Goal: Information Seeking & Learning: Learn about a topic

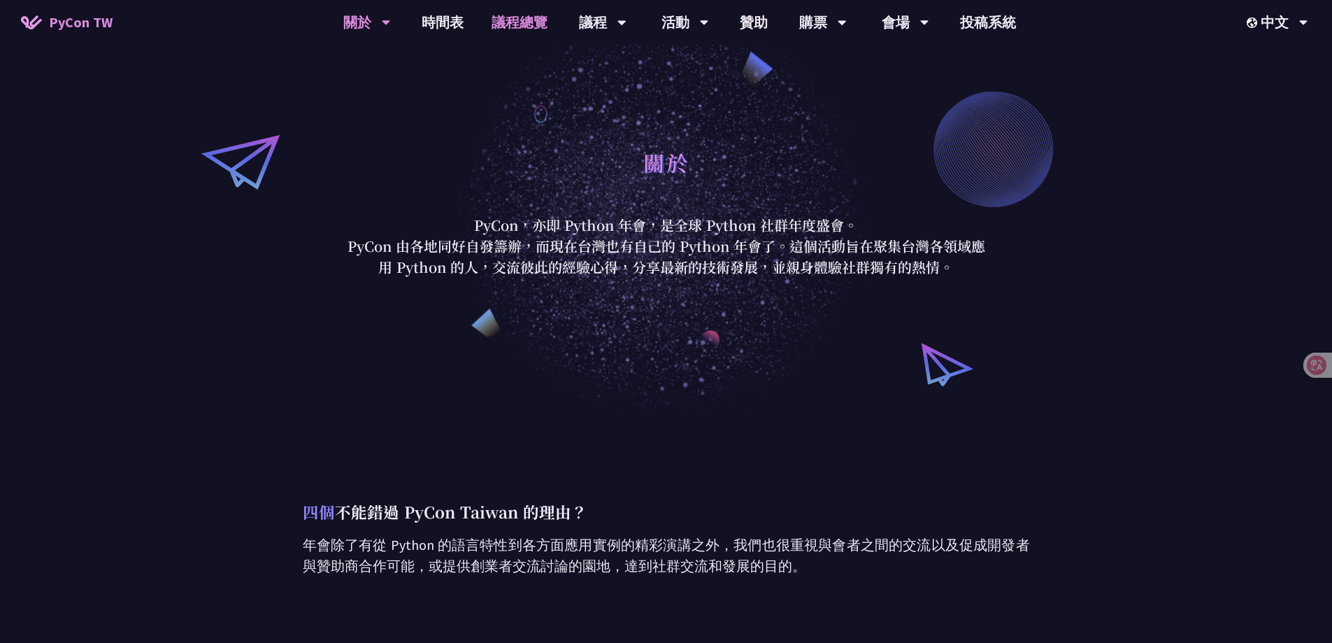
click at [522, 26] on link "議程總覽" at bounding box center [520, 22] width 84 height 45
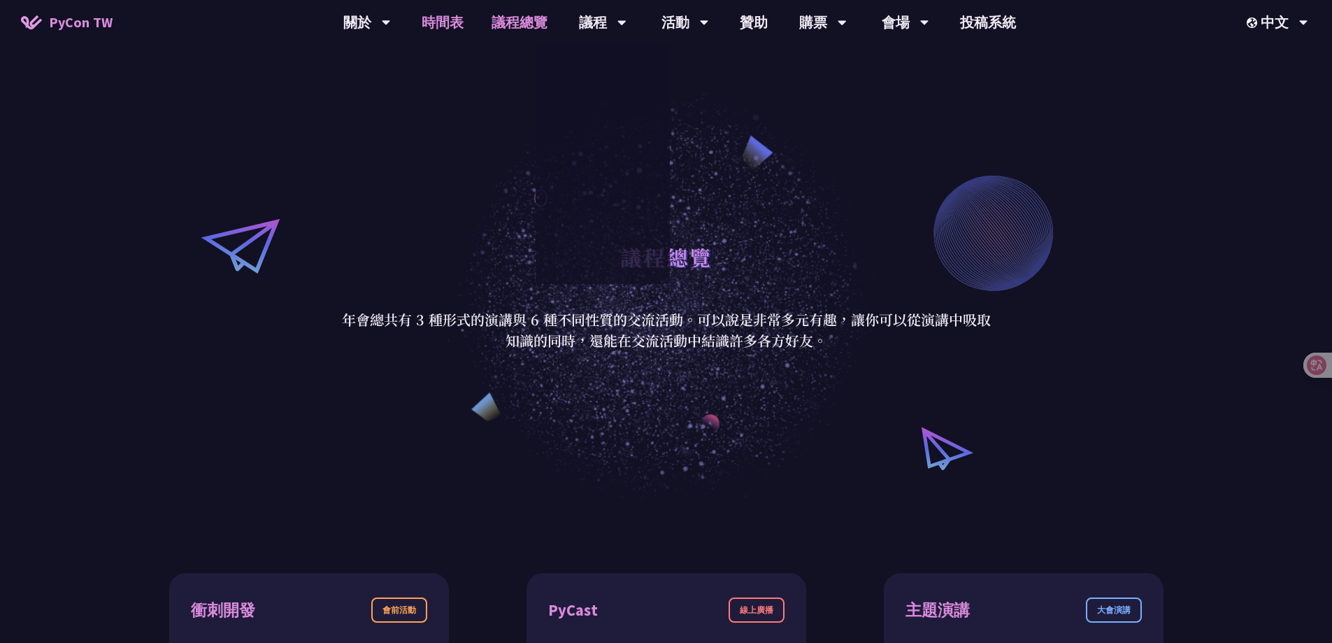
click at [451, 22] on link "時間表" at bounding box center [443, 22] width 70 height 45
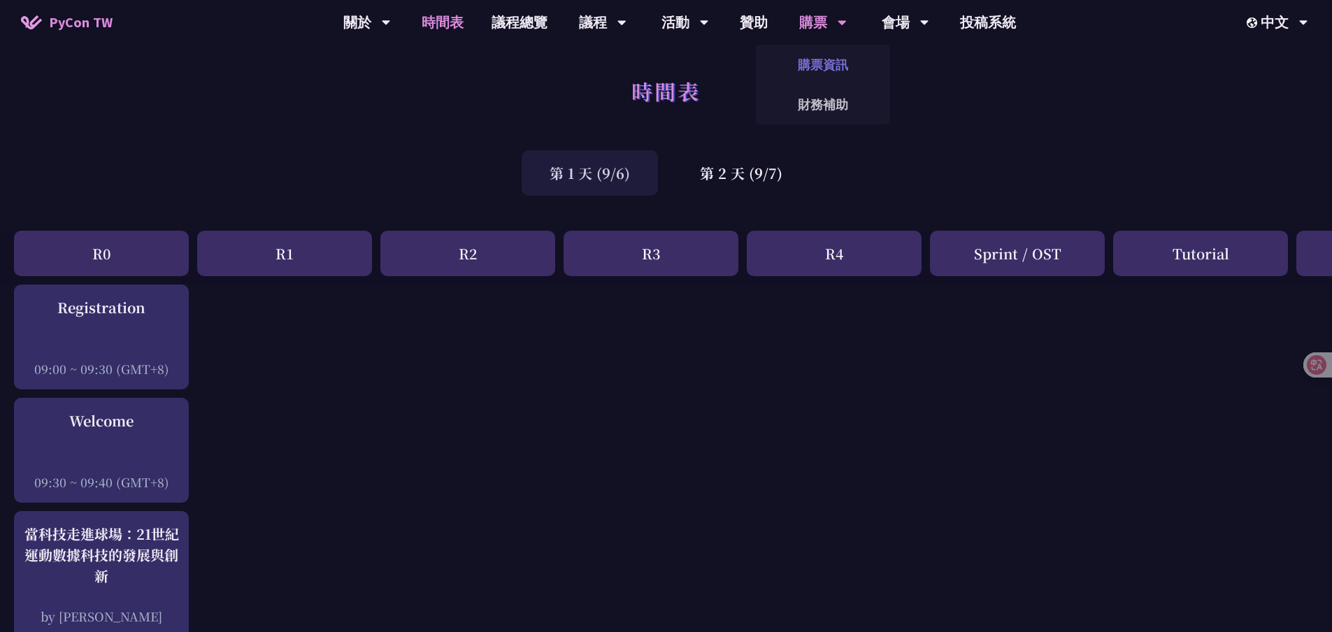
click at [829, 66] on link "購票資訊" at bounding box center [823, 64] width 134 height 33
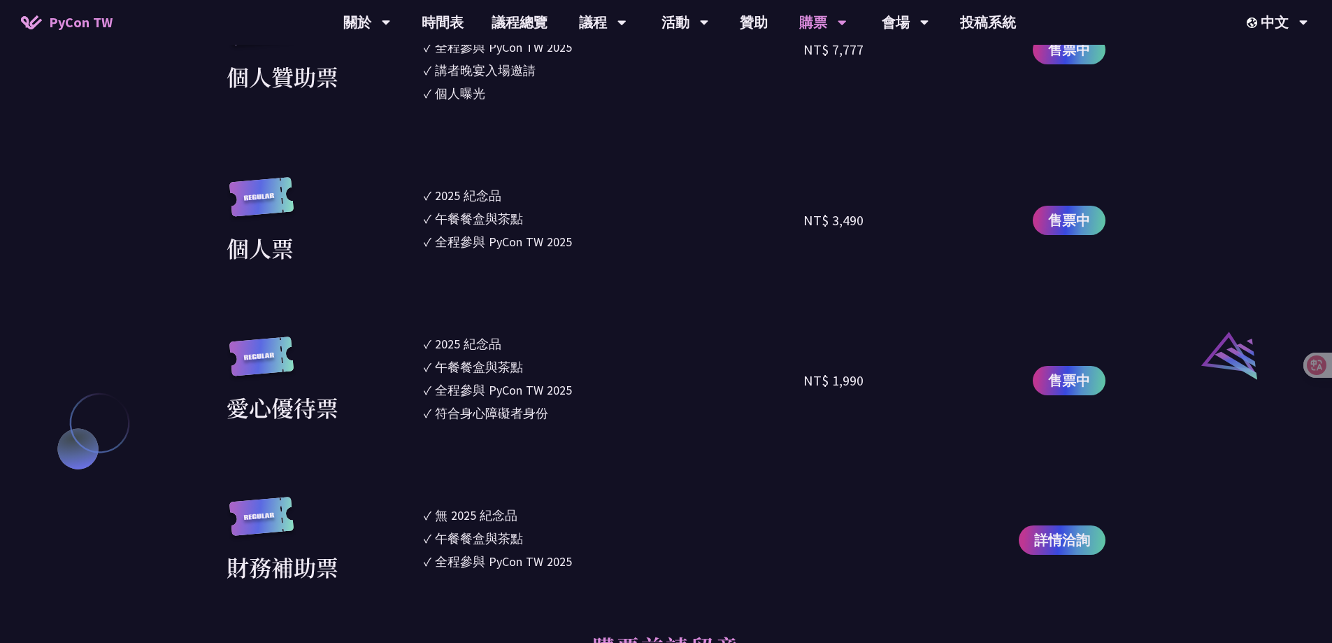
scroll to position [1189, 0]
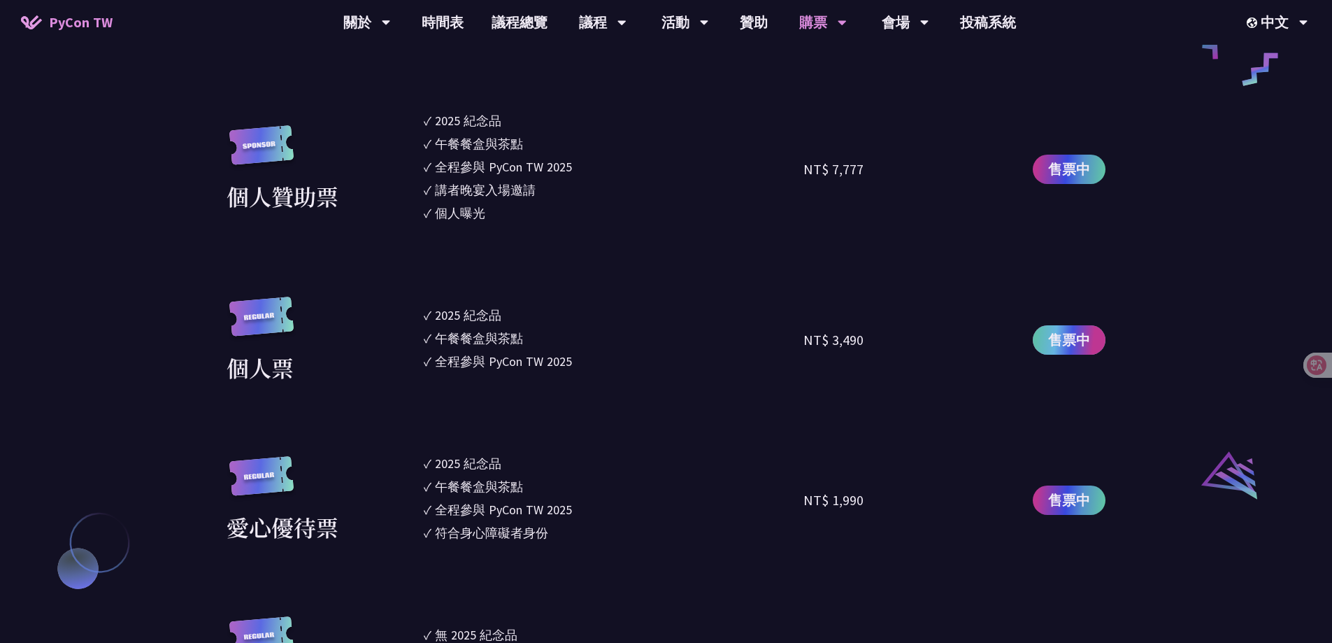
click at [1085, 336] on span "售票中" at bounding box center [1069, 339] width 42 height 21
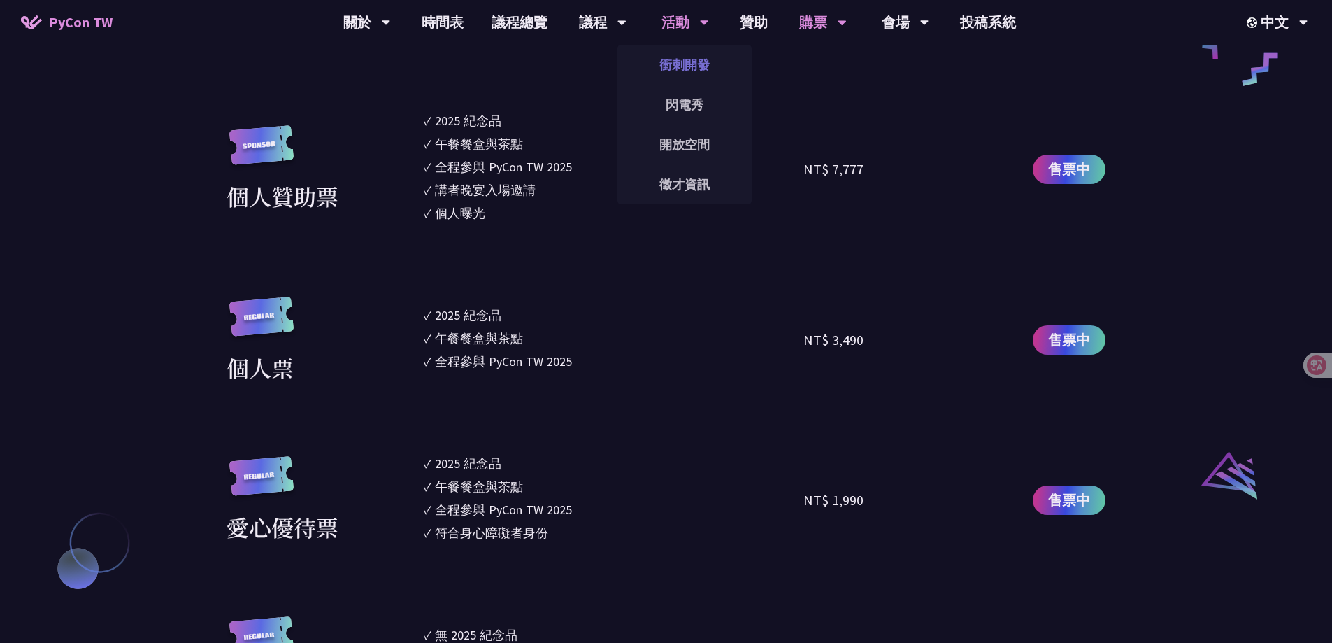
click at [687, 66] on link "衝刺開發" at bounding box center [684, 64] width 134 height 33
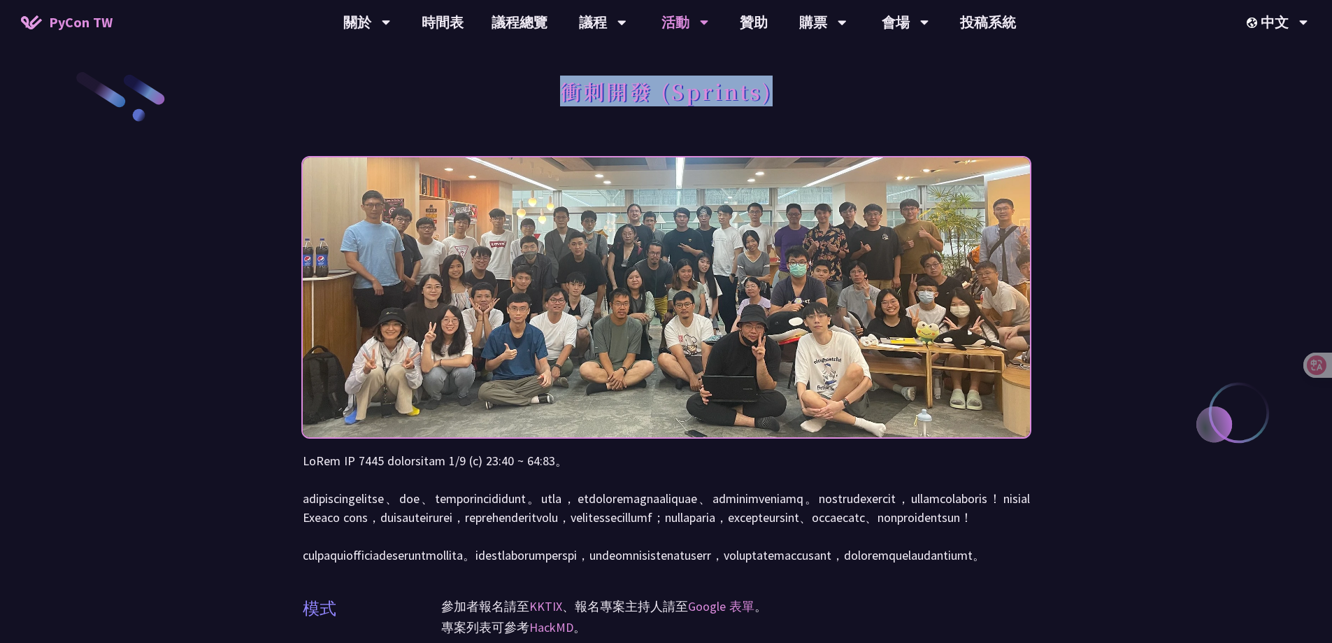
drag, startPoint x: 567, startPoint y: 89, endPoint x: 805, endPoint y: 95, distance: 237.8
click at [805, 95] on div "衝刺開發 (Sprints)" at bounding box center [666, 106] width 727 height 73
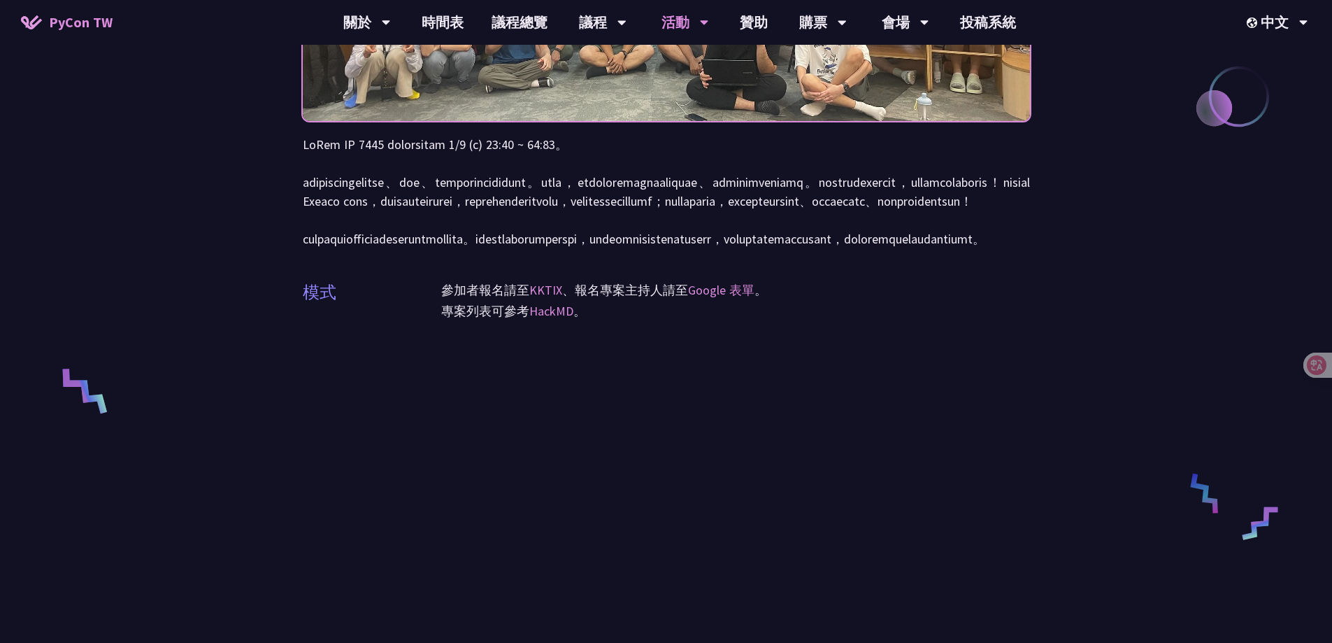
scroll to position [96, 0]
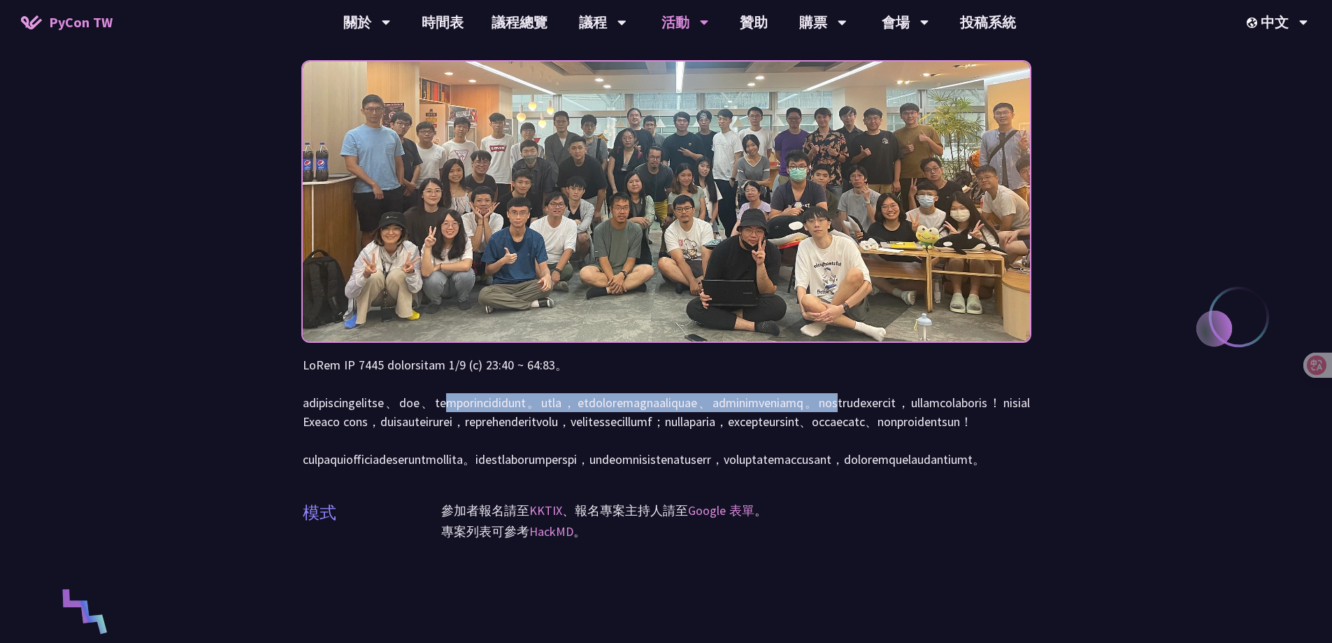
drag, startPoint x: 601, startPoint y: 405, endPoint x: 620, endPoint y: 429, distance: 30.4
click at [620, 429] on p at bounding box center [666, 411] width 727 height 113
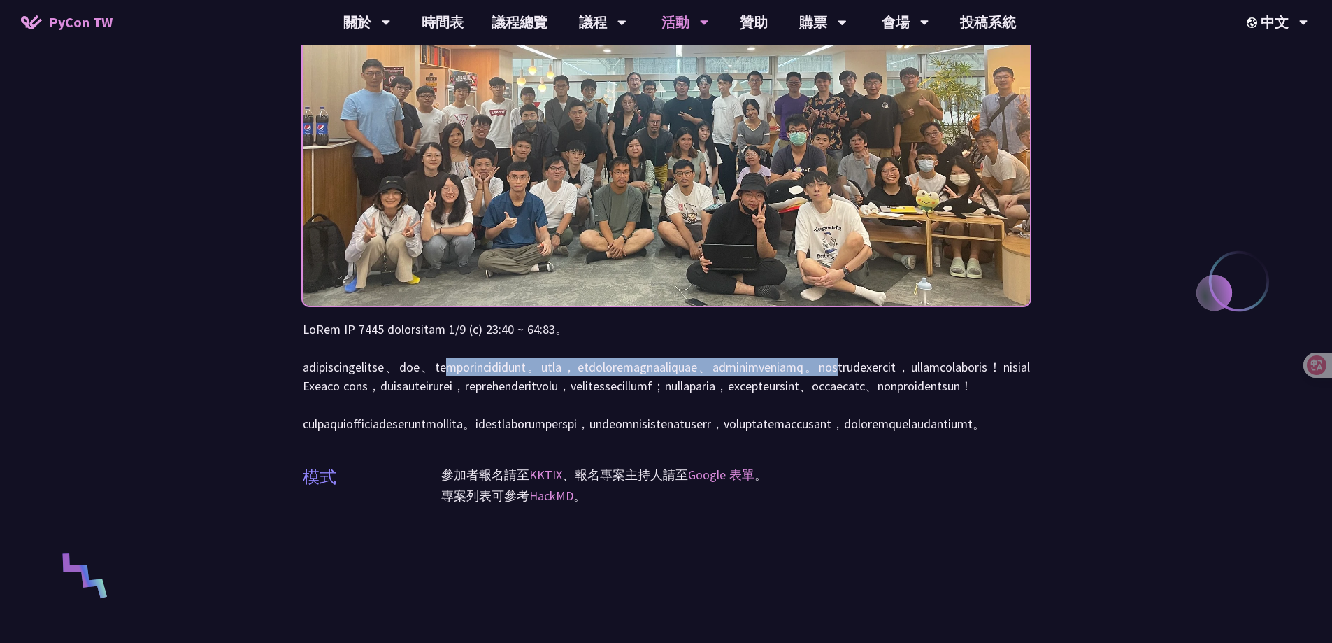
scroll to position [166, 0]
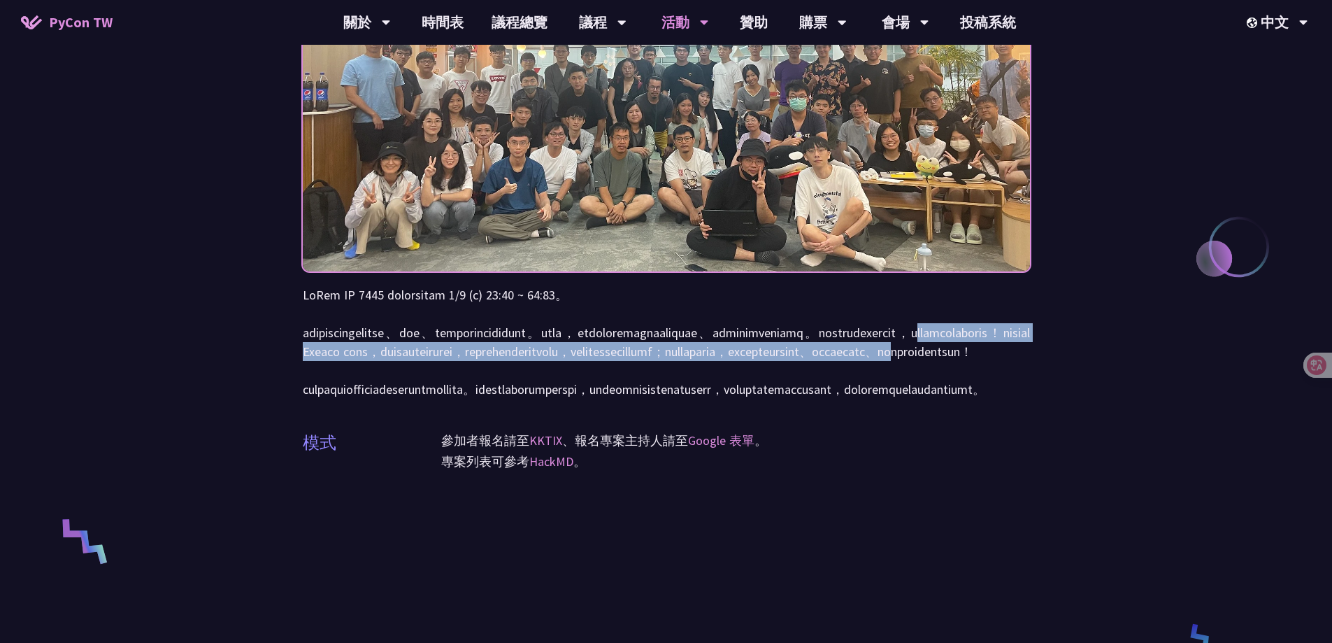
drag, startPoint x: 791, startPoint y: 353, endPoint x: 795, endPoint y: 381, distance: 28.3
click at [795, 381] on p at bounding box center [666, 341] width 727 height 113
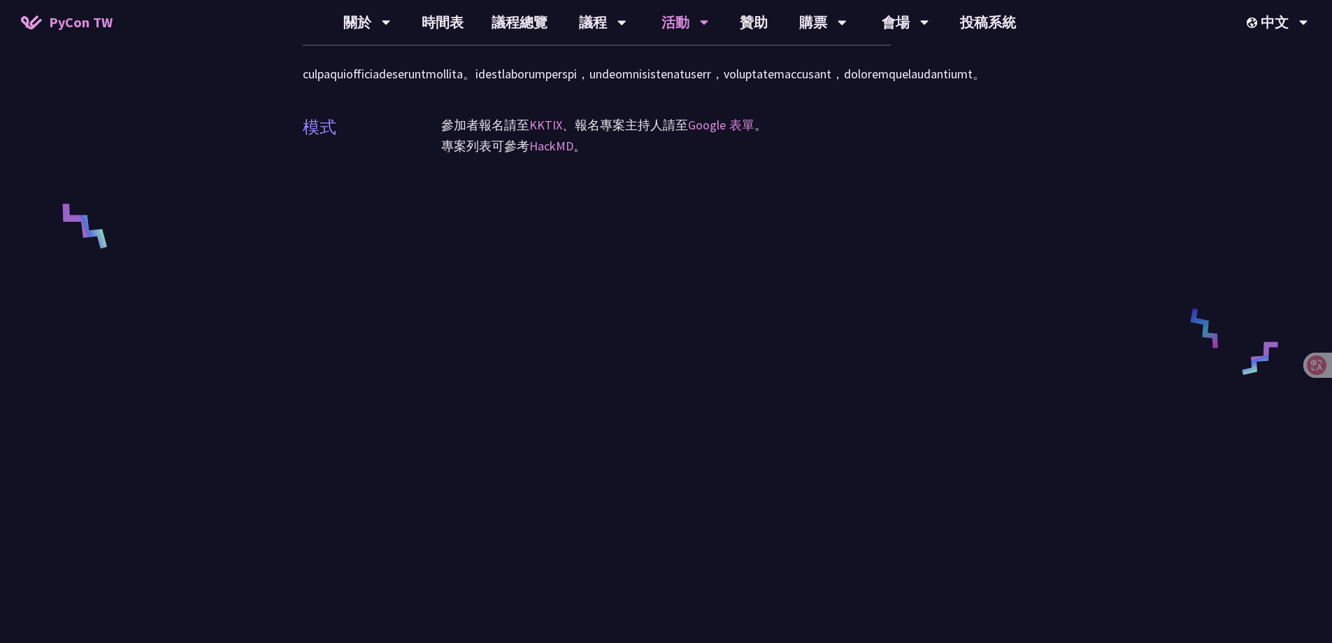
scroll to position [445, 0]
